Goal: Task Accomplishment & Management: Manage account settings

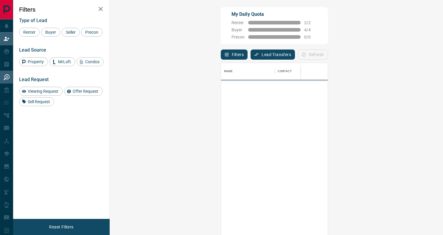
scroll to position [178, 321]
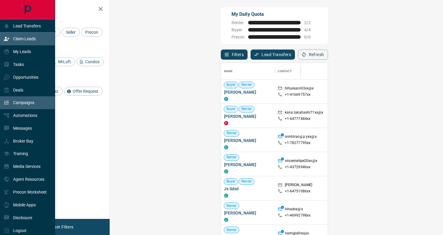
click at [36, 103] on div "Campaigns" at bounding box center [27, 102] width 55 height 13
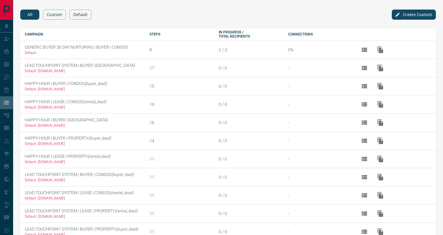
click at [59, 18] on button "Custom" at bounding box center [54, 15] width 23 height 10
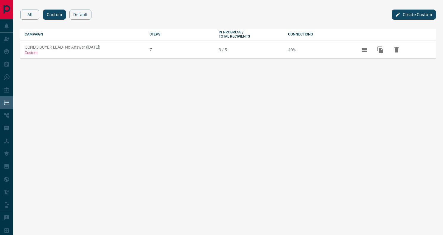
drag, startPoint x: 120, startPoint y: 49, endPoint x: 17, endPoint y: 48, distance: 103.2
click at [17, 47] on div "All Custom Default Create Custom Campaign Steps In Progress / Total Recipients …" at bounding box center [228, 34] width 430 height 68
drag, startPoint x: 96, startPoint y: 92, endPoint x: 103, endPoint y: 74, distance: 19.3
click at [96, 92] on html "Lead Transfers Claim Leads My Leads Tasks Opportunities Deals Campaigns Automat…" at bounding box center [221, 117] width 443 height 235
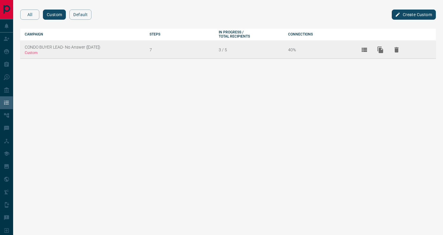
drag, startPoint x: 121, startPoint y: 48, endPoint x: 26, endPoint y: 49, distance: 95.7
click at [26, 49] on td "CONDO BUYER LEAD- No Answer ([DATE]) Custom" at bounding box center [82, 50] width 125 height 18
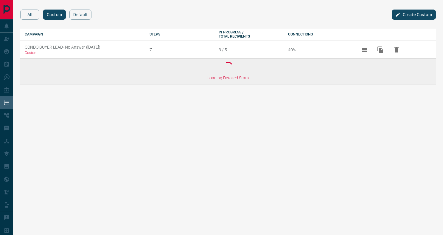
click at [113, 138] on html "Lead Transfers Claim Leads My Leads Tasks Opportunities Deals Campaigns Automat…" at bounding box center [221, 117] width 443 height 235
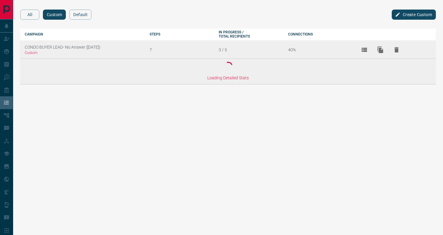
drag, startPoint x: 115, startPoint y: 49, endPoint x: 25, endPoint y: 49, distance: 89.5
click at [26, 49] on td "CONDO BUYER LEAD- No Answer ([DATE]) Custom" at bounding box center [82, 50] width 125 height 18
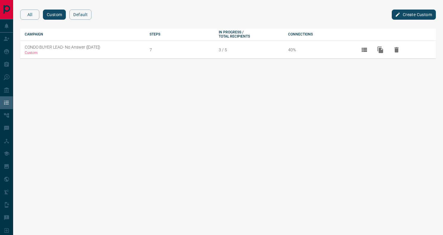
copy td "CONDO BUYER LEAD- No Answer ([DATE])"
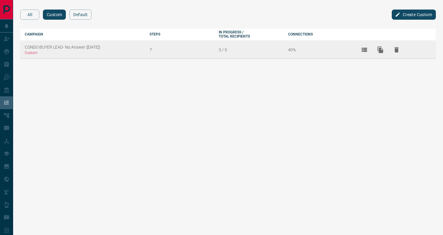
click at [85, 49] on td "CONDO BUYER LEAD- No Answer ([DATE]) Custom" at bounding box center [82, 50] width 125 height 18
click at [364, 48] on icon "View Details" at bounding box center [364, 50] width 5 height 4
